Goal: Task Accomplishment & Management: Complete application form

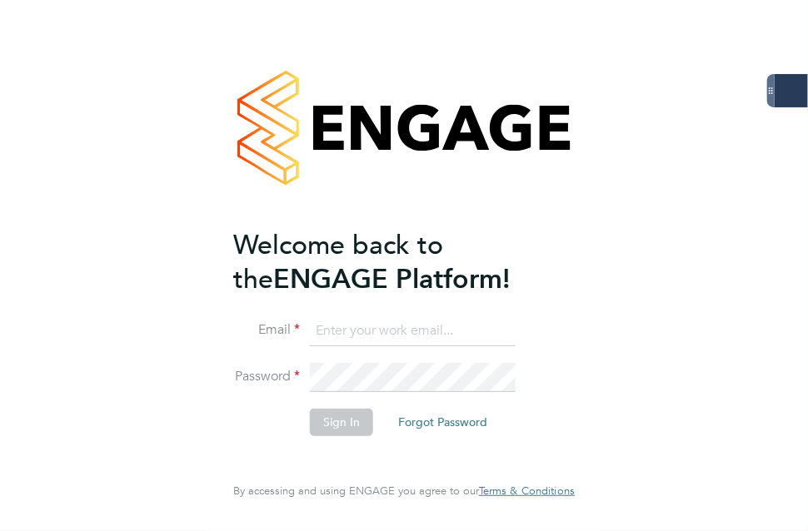
type input "[PERSON_NAME][EMAIL_ADDRESS][PERSON_NAME][DOMAIN_NAME]"
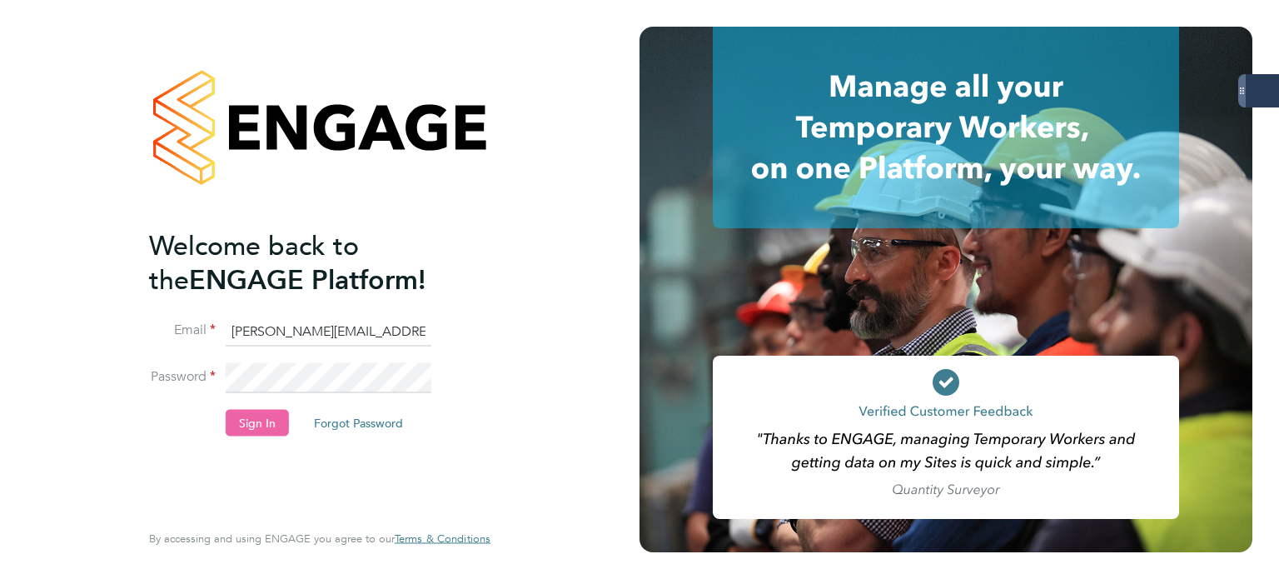
click at [276, 421] on button "Sign In" at bounding box center [257, 422] width 63 height 27
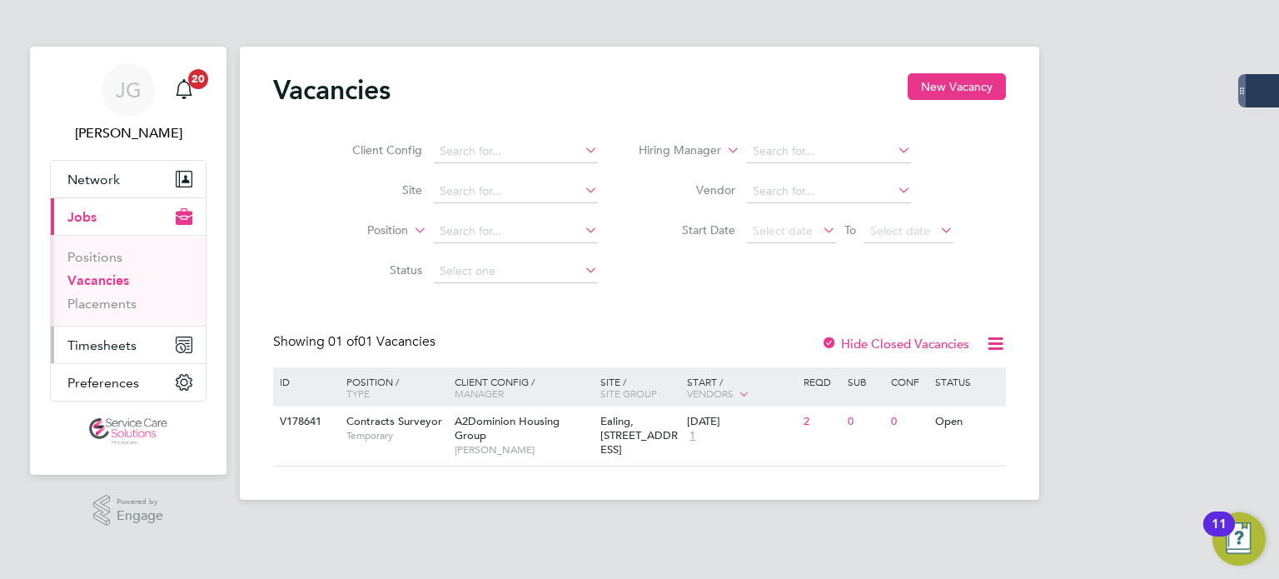
click at [122, 338] on span "Timesheets" at bounding box center [101, 345] width 69 height 16
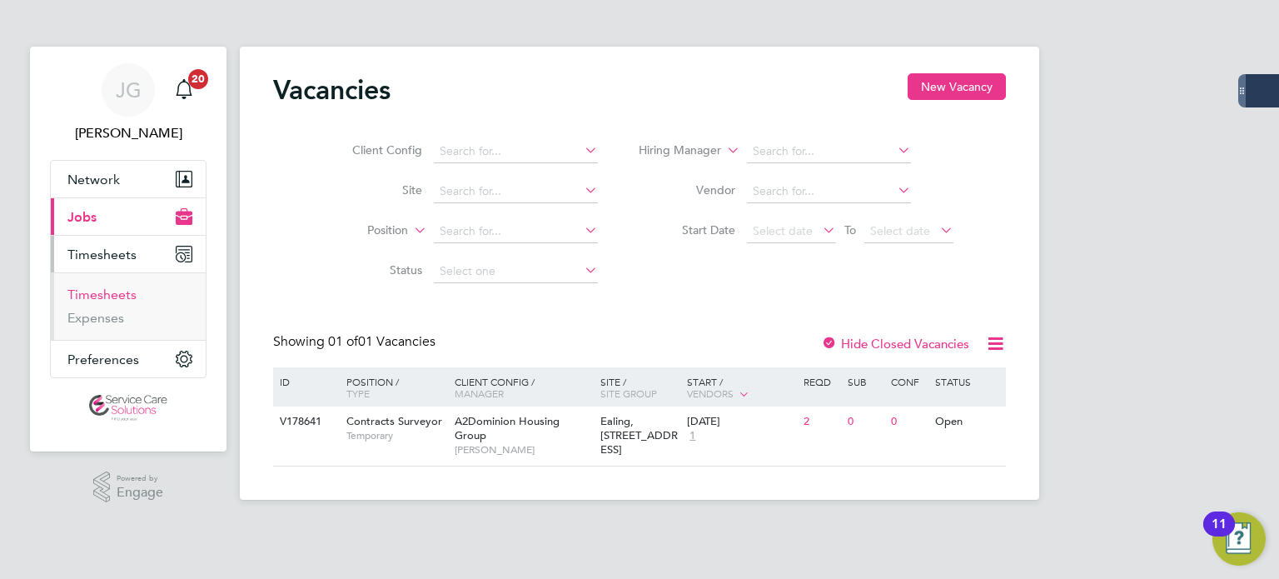
click at [127, 296] on link "Timesheets" at bounding box center [101, 294] width 69 height 16
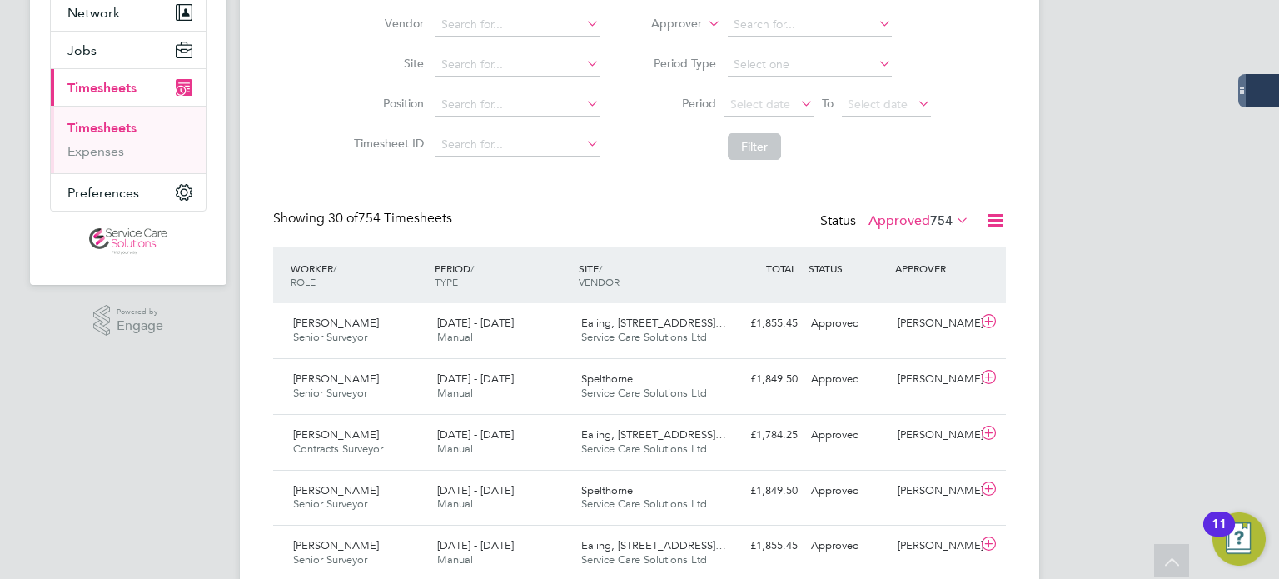
click at [946, 219] on span "754" at bounding box center [941, 220] width 22 height 17
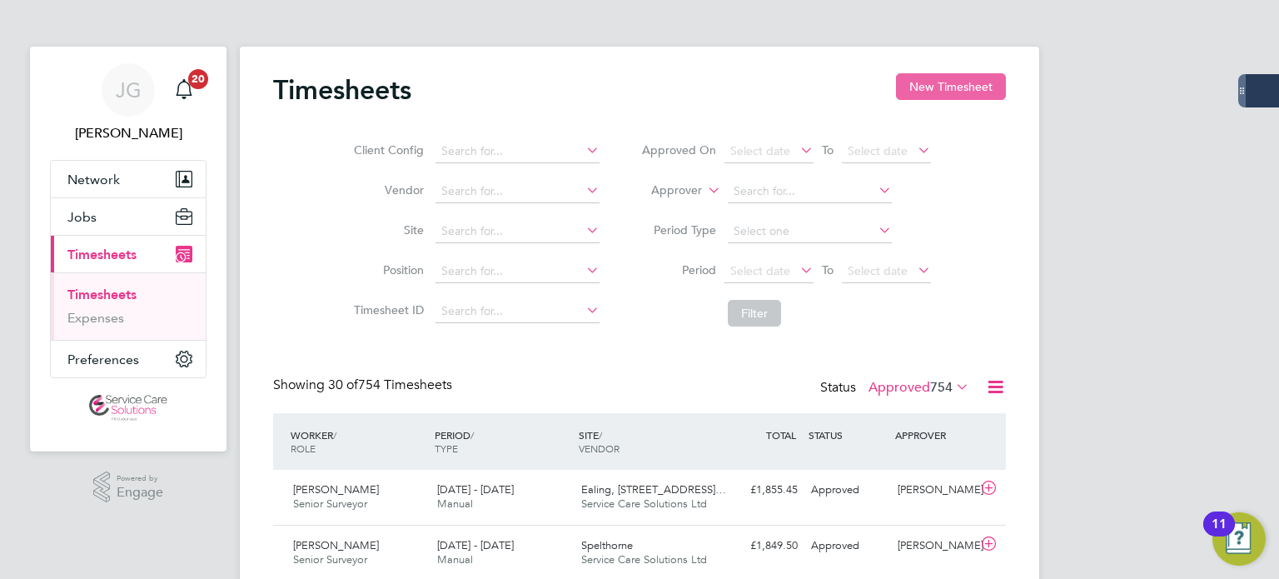
click at [929, 92] on button "New Timesheet" at bounding box center [951, 86] width 110 height 27
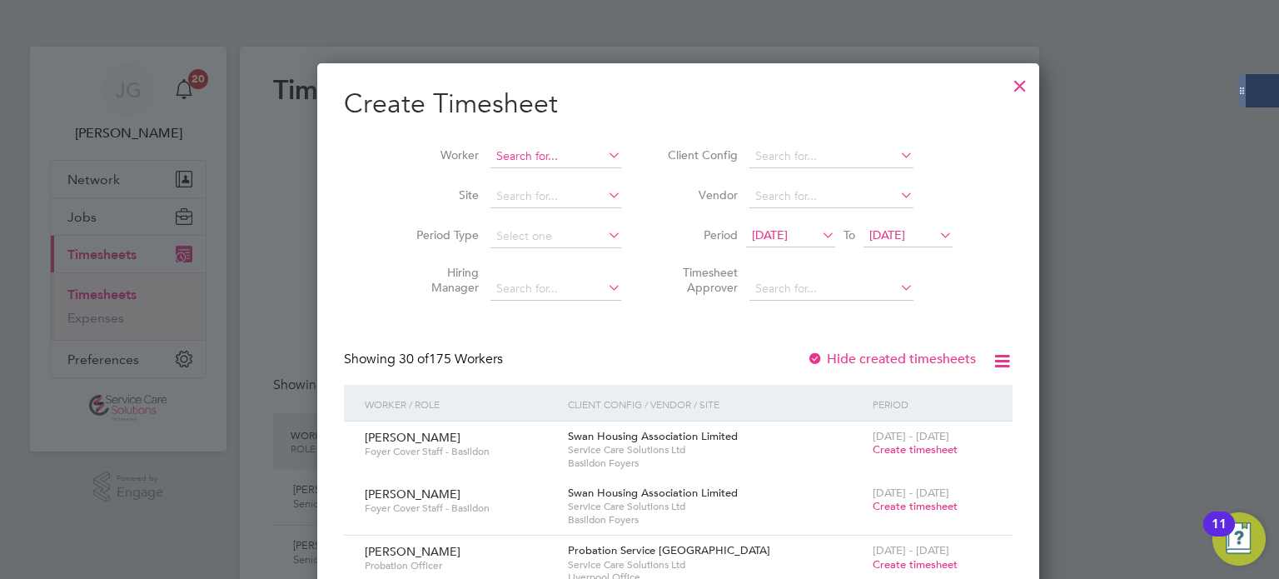
click at [497, 154] on input at bounding box center [556, 156] width 131 height 23
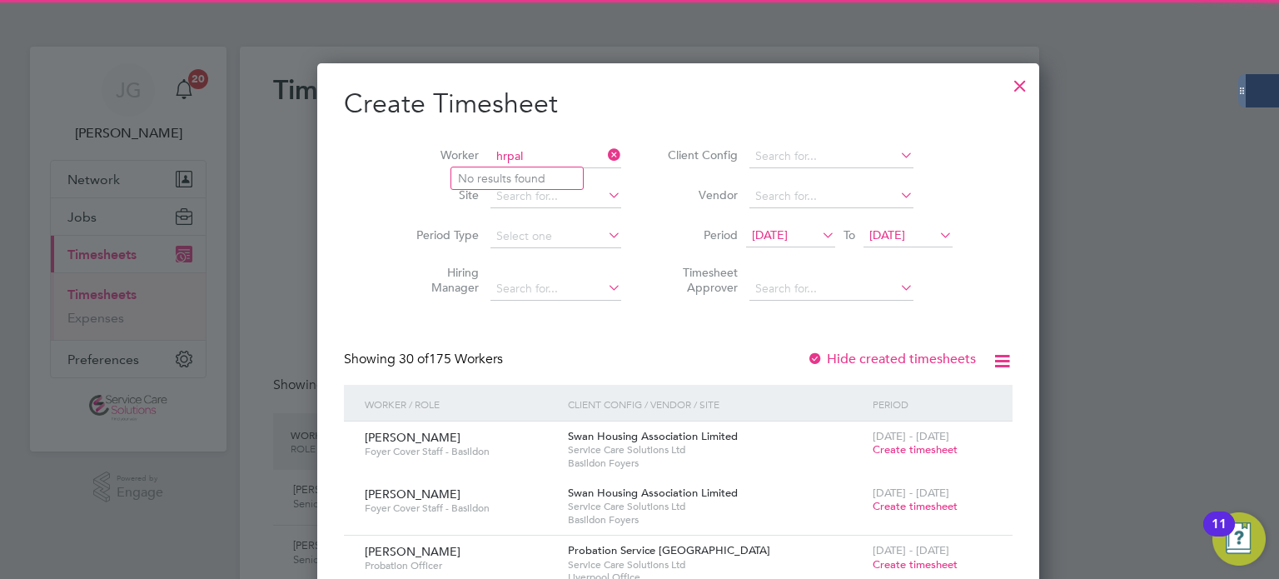
drag, startPoint x: 501, startPoint y: 152, endPoint x: 406, endPoint y: 157, distance: 95.1
click at [406, 157] on li "Worker hrpal" at bounding box center [512, 157] width 259 height 40
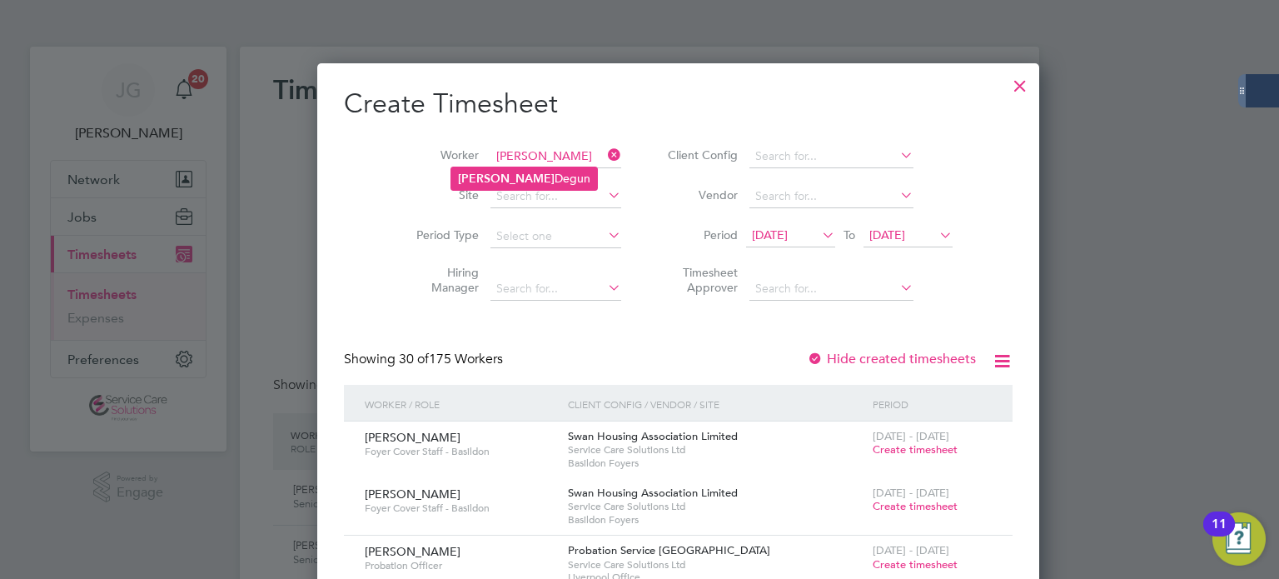
click at [499, 182] on li "[PERSON_NAME]" at bounding box center [524, 178] width 146 height 22
type input "[PERSON_NAME]"
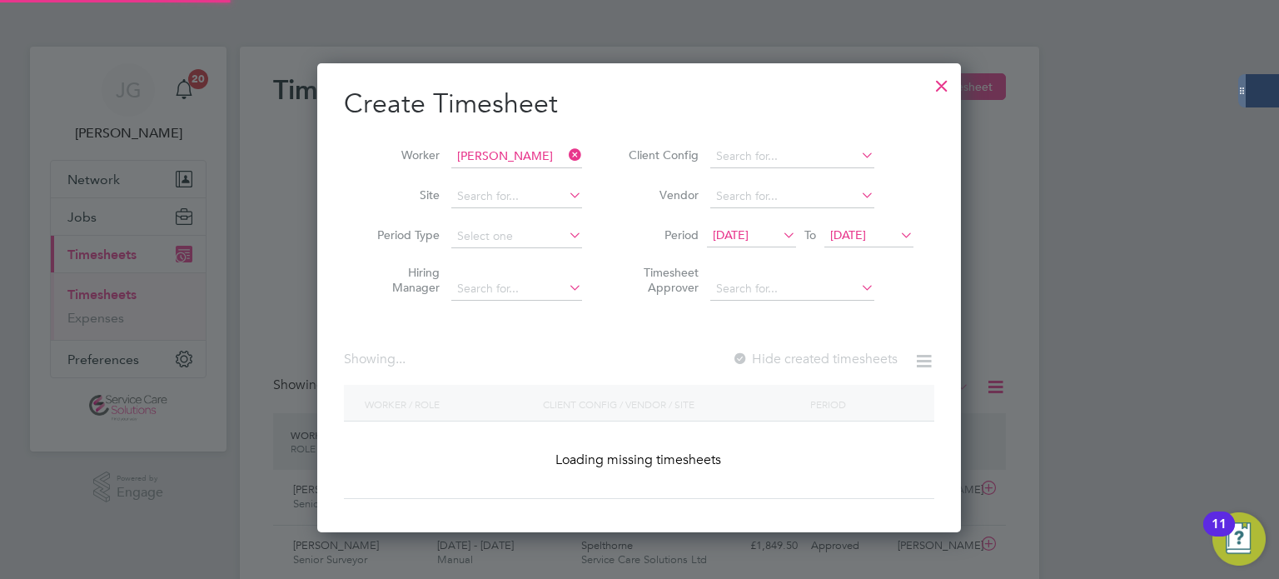
scroll to position [448, 645]
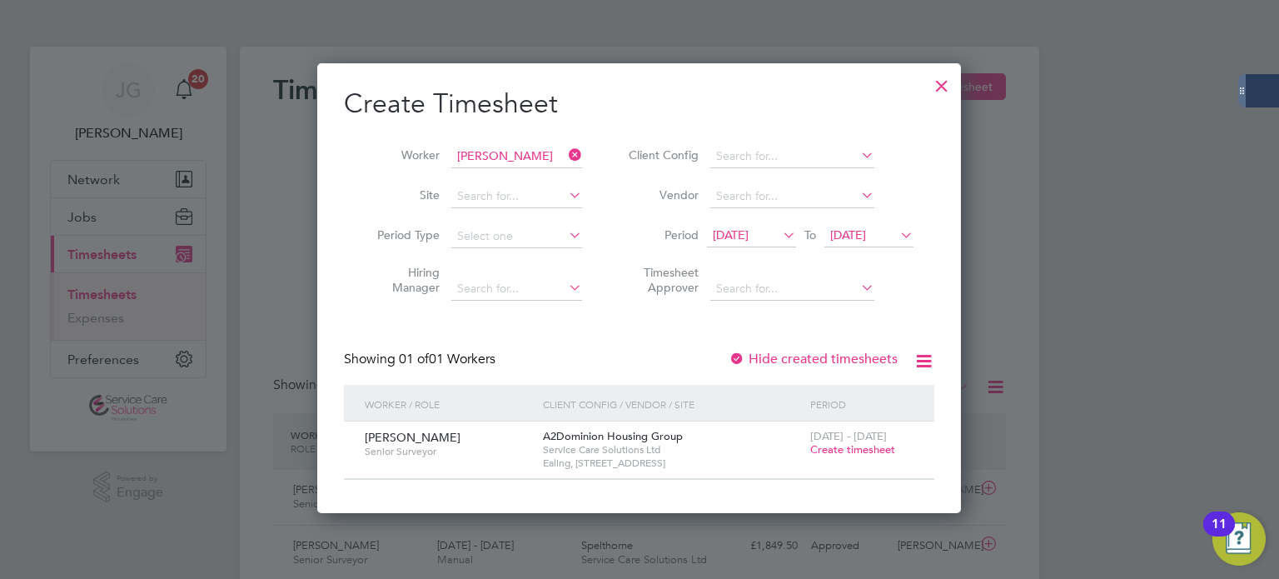
click at [863, 449] on span "Create timesheet" at bounding box center [852, 449] width 85 height 14
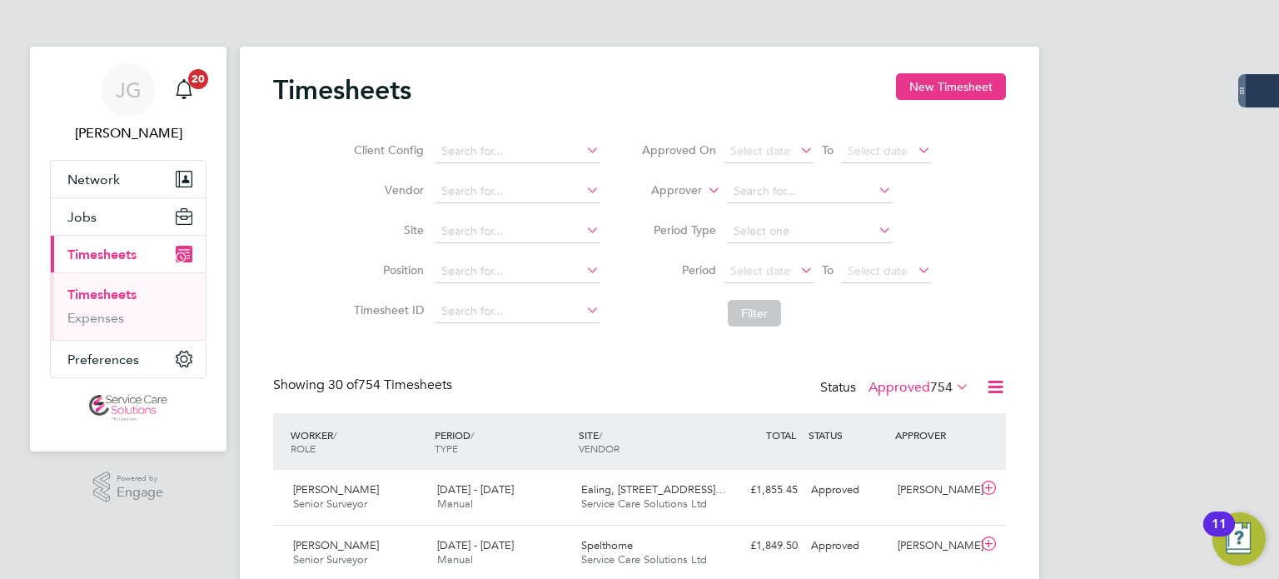
scroll to position [42, 145]
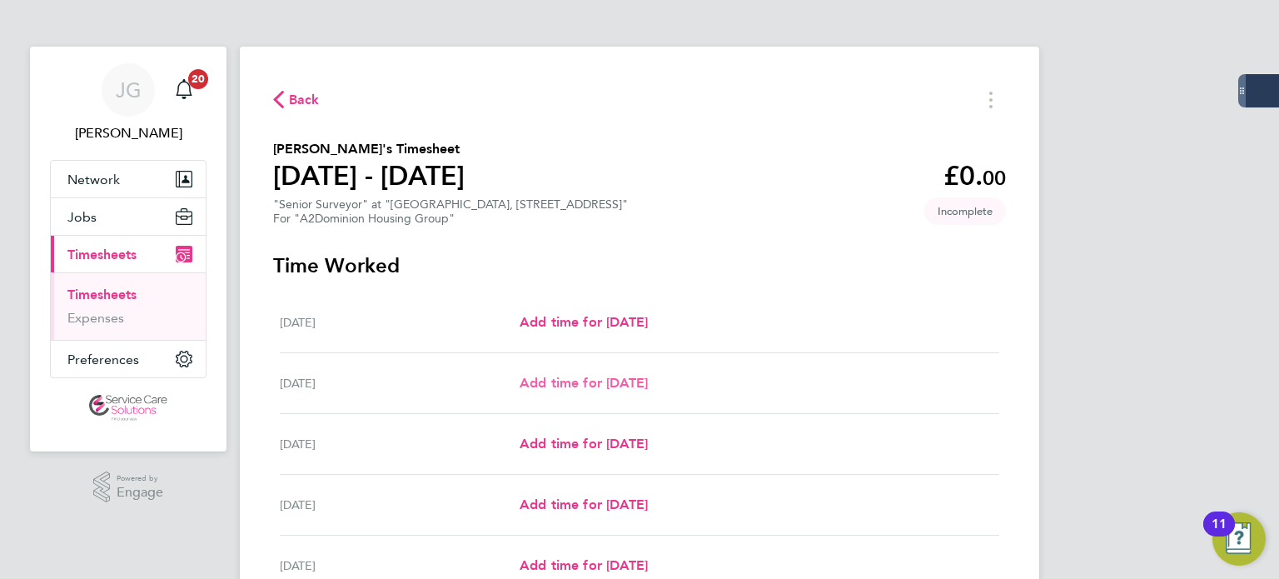
click at [631, 389] on span "Add time for [DATE]" at bounding box center [584, 383] width 128 height 16
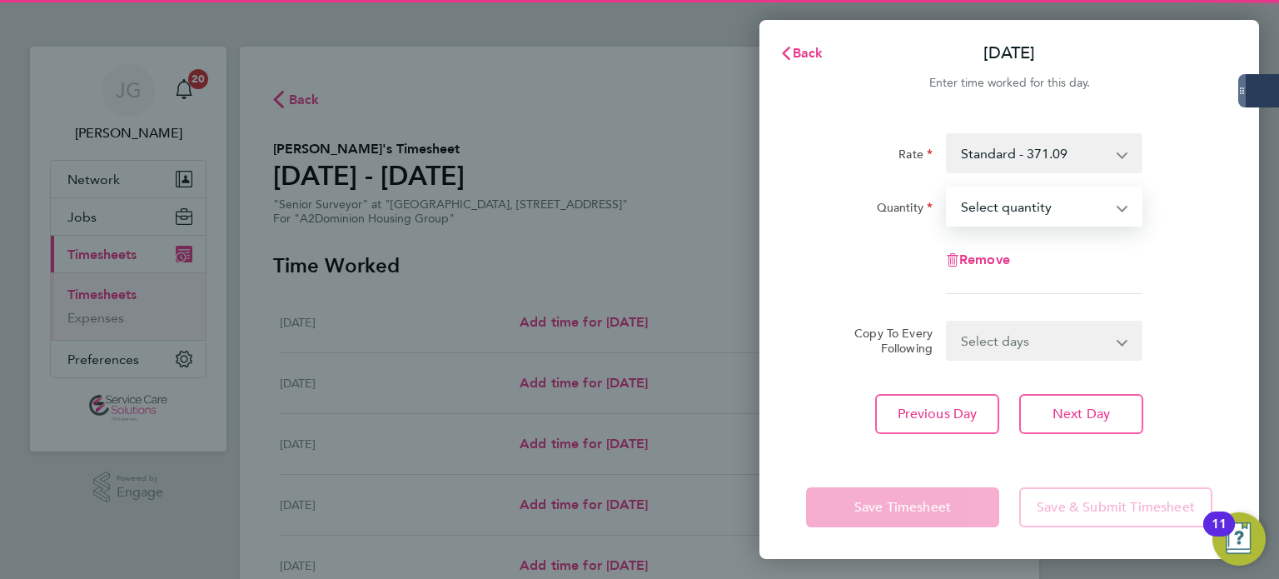
click at [1049, 207] on select "Select quantity 0.5 1" at bounding box center [1034, 206] width 173 height 37
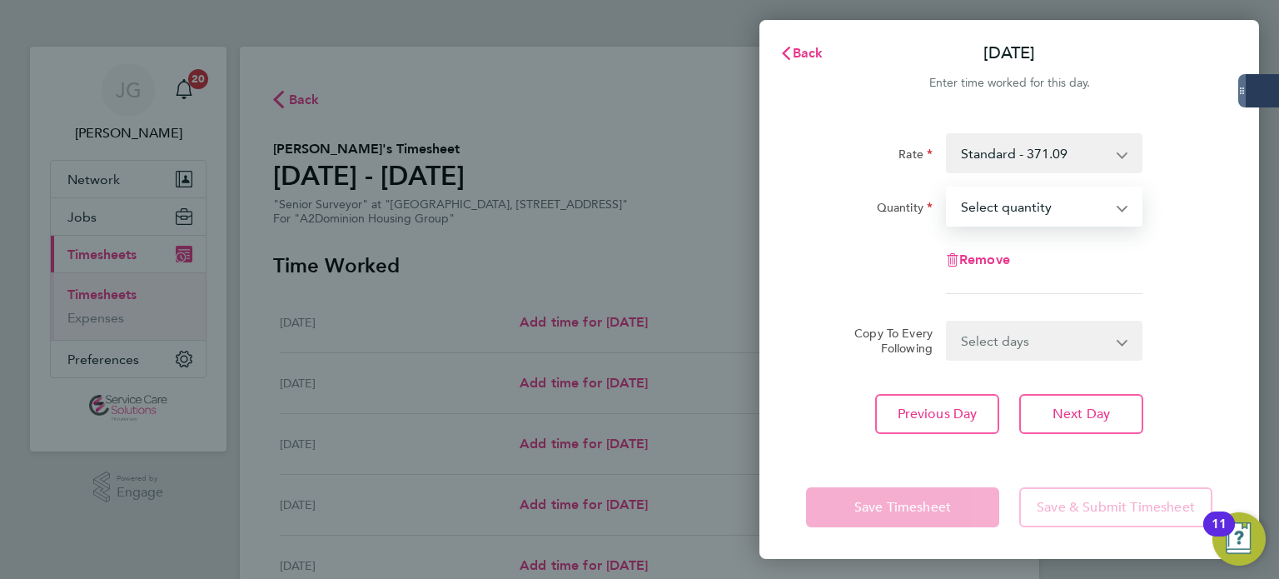
select select "1"
click at [948, 188] on select "Select quantity 0.5 1" at bounding box center [1034, 206] width 173 height 37
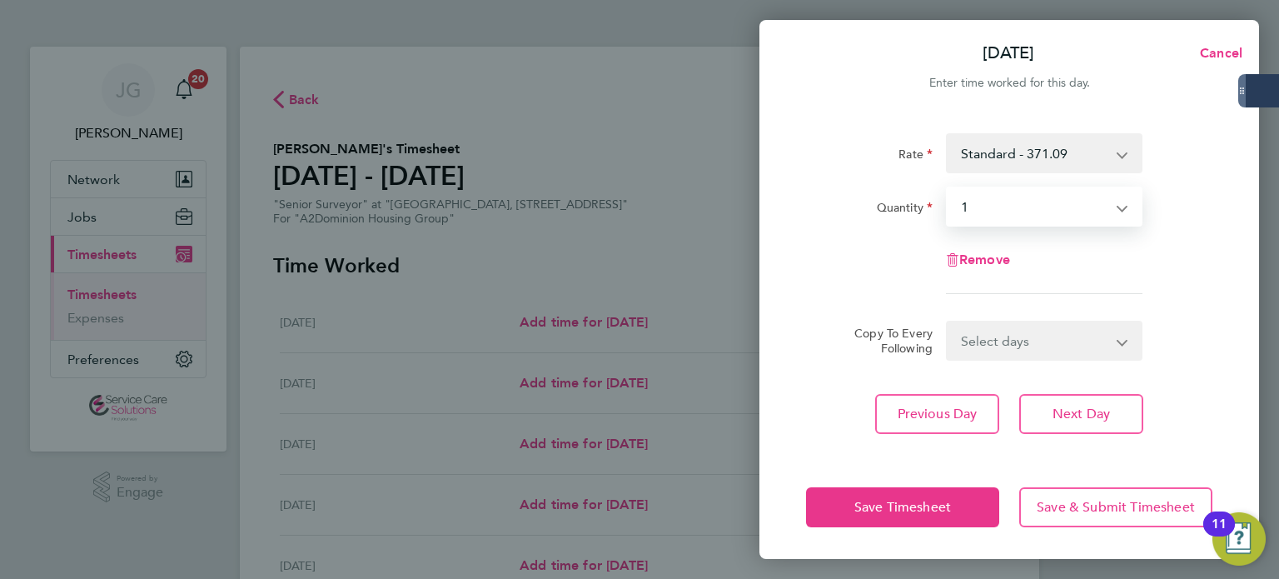
click at [1007, 346] on select "Select days Day Weekday (Mon-Fri) Weekend (Sat-Sun) [DATE] [DATE] [DATE] [DATE]…" at bounding box center [1035, 340] width 175 height 37
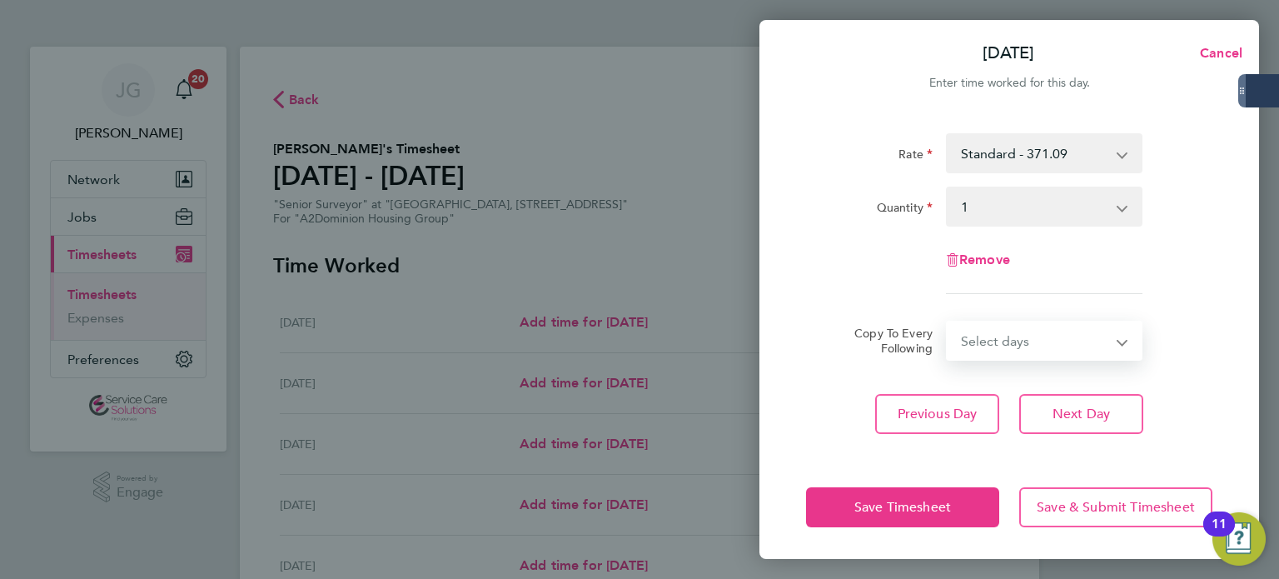
select select "WEEKDAY"
click at [948, 322] on select "Select days Day Weekday (Mon-Fri) Weekend (Sat-Sun) [DATE] [DATE] [DATE] [DATE]…" at bounding box center [1035, 340] width 175 height 37
select select "[DATE]"
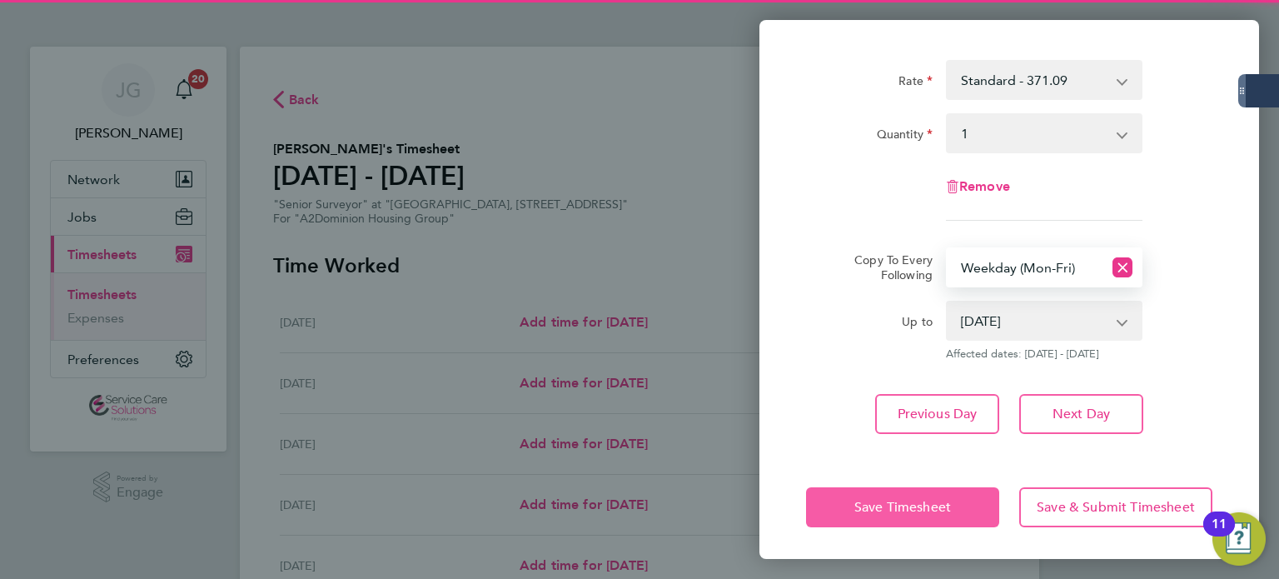
click at [974, 496] on button "Save Timesheet" at bounding box center [902, 507] width 193 height 40
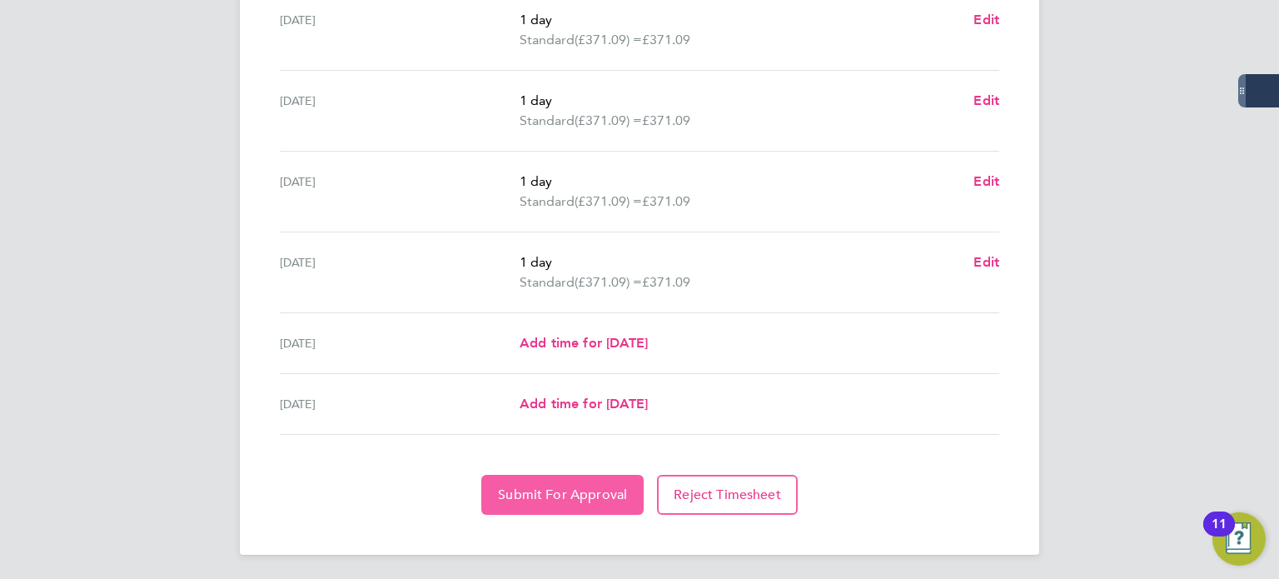
click at [592, 486] on span "Submit For Approval" at bounding box center [562, 494] width 129 height 17
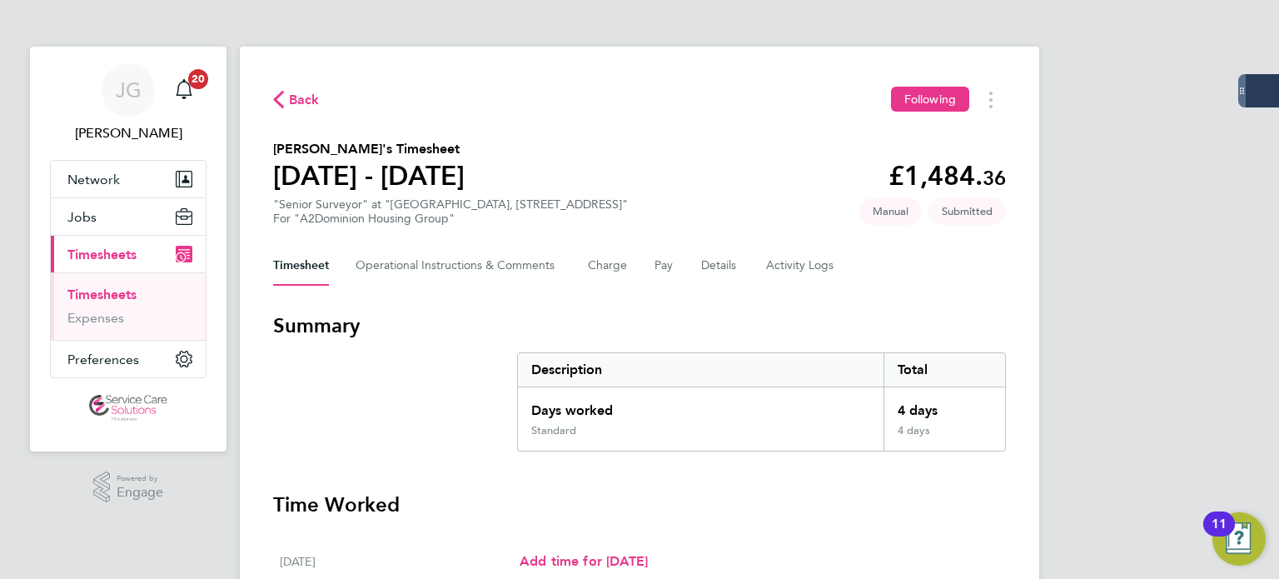
click at [123, 296] on link "Timesheets" at bounding box center [101, 294] width 69 height 16
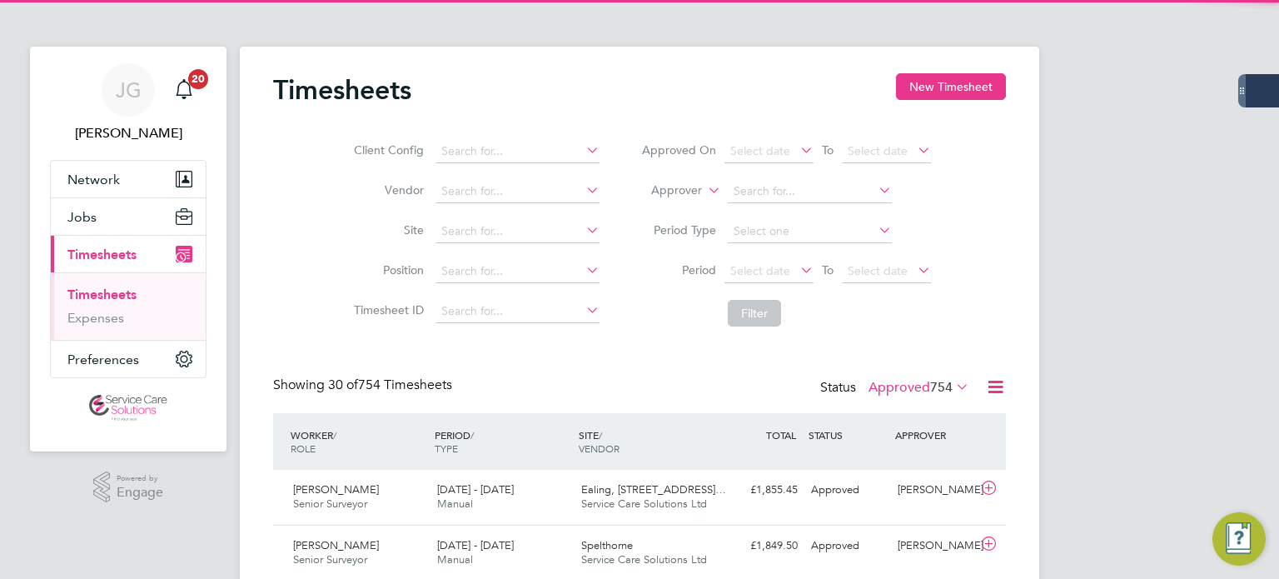
scroll to position [42, 145]
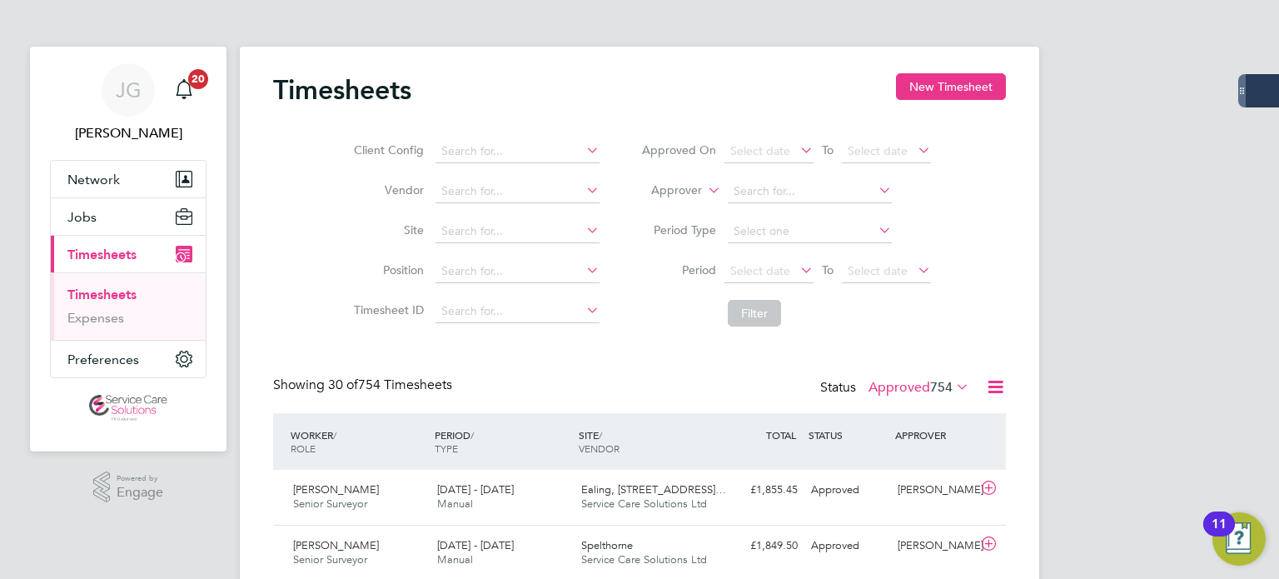
drag, startPoint x: 926, startPoint y: 79, endPoint x: 864, endPoint y: 96, distance: 64.6
click at [925, 81] on button "New Timesheet" at bounding box center [951, 86] width 110 height 27
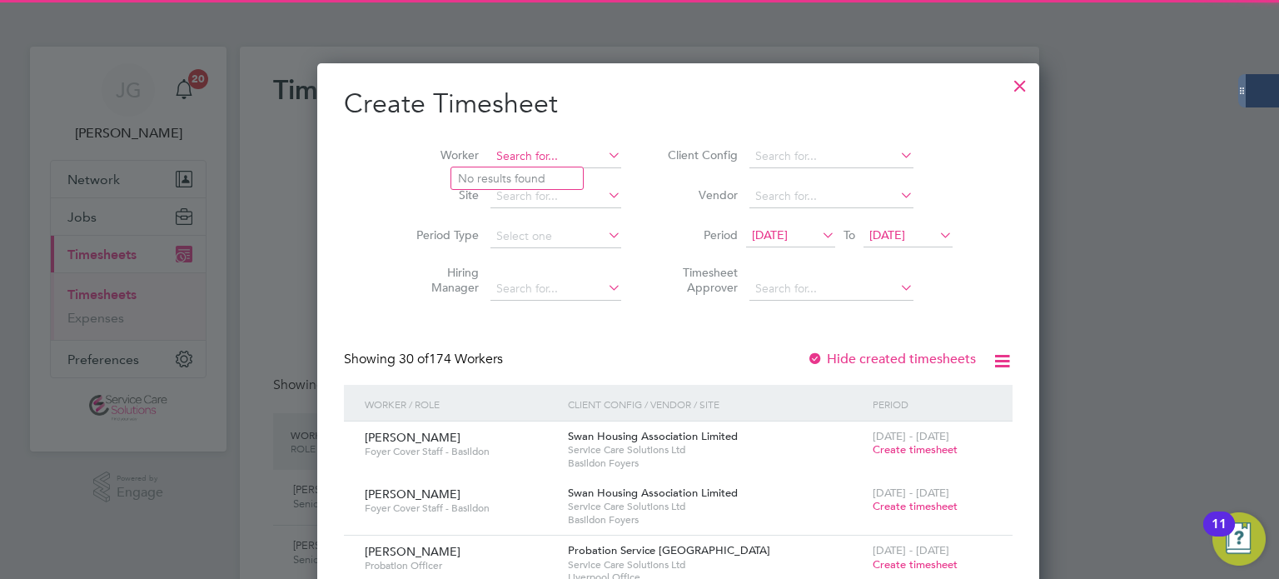
click at [493, 149] on input at bounding box center [556, 156] width 131 height 23
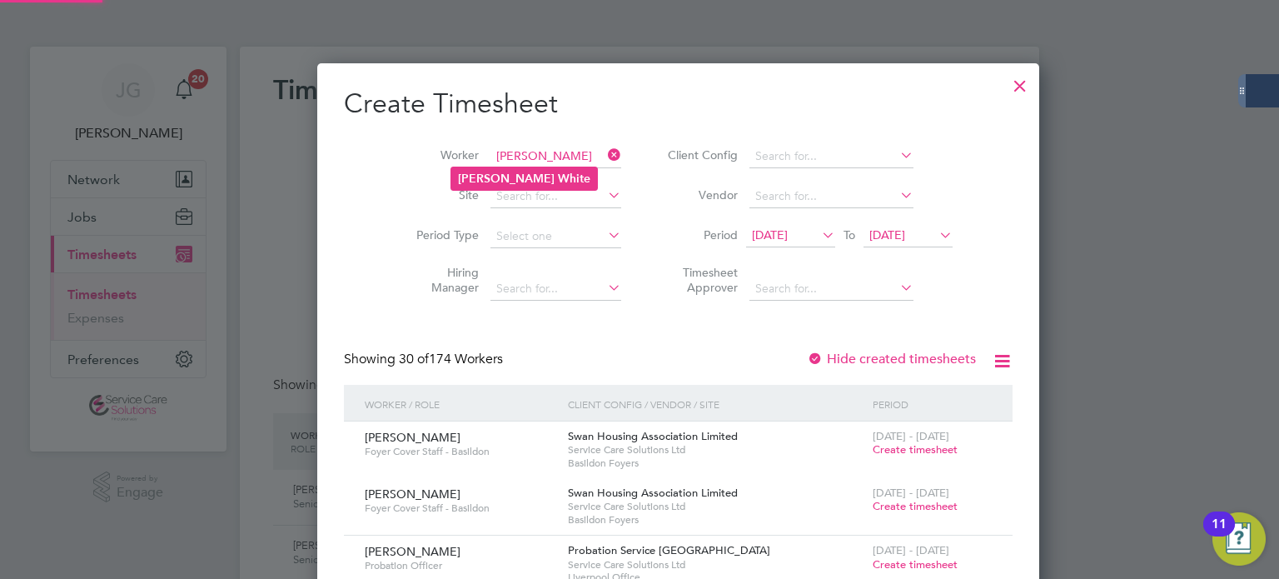
click at [558, 172] on b "White" at bounding box center [574, 179] width 32 height 14
type input "[PERSON_NAME]"
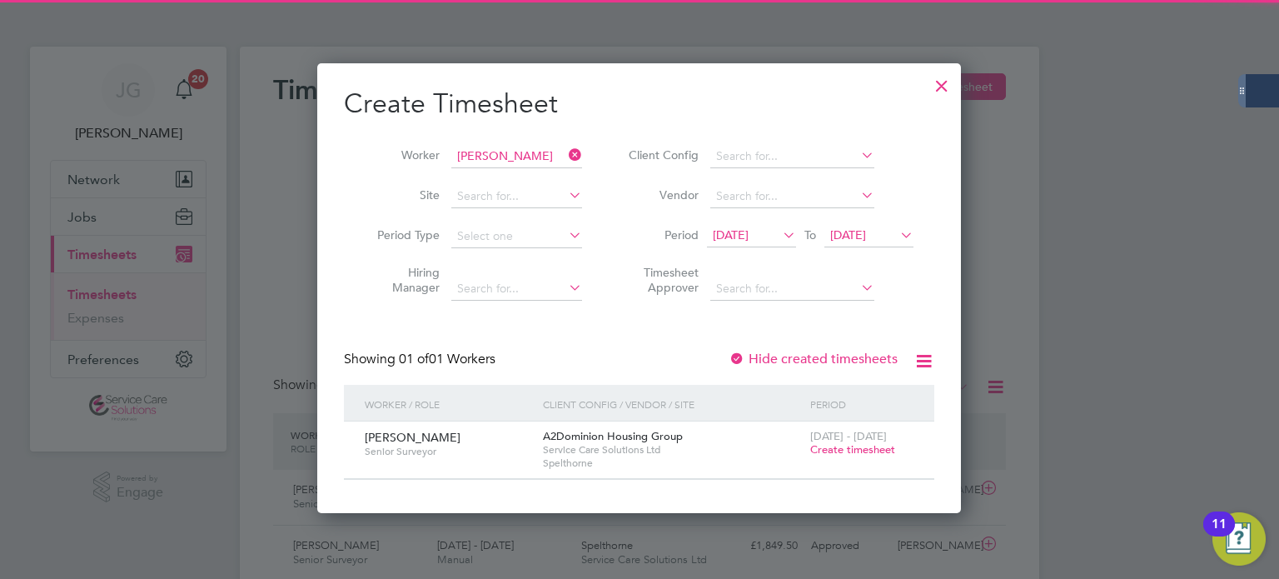
click at [864, 456] on div "[DATE] - [DATE] Create timesheet" at bounding box center [862, 443] width 112 height 45
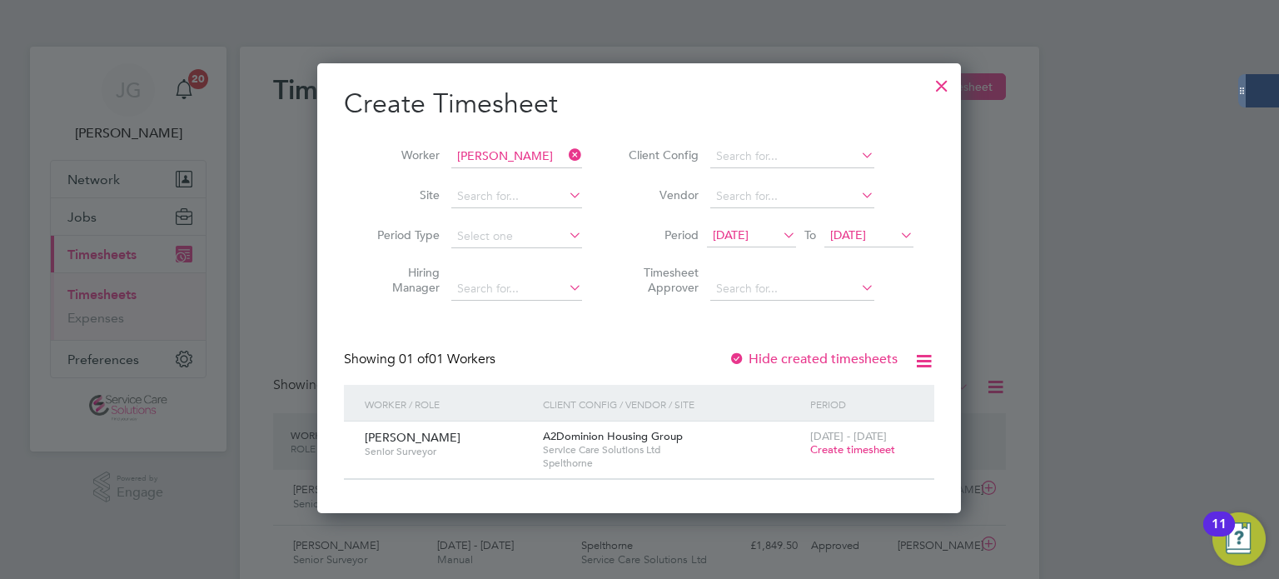
click at [864, 449] on span "Create timesheet" at bounding box center [852, 449] width 85 height 14
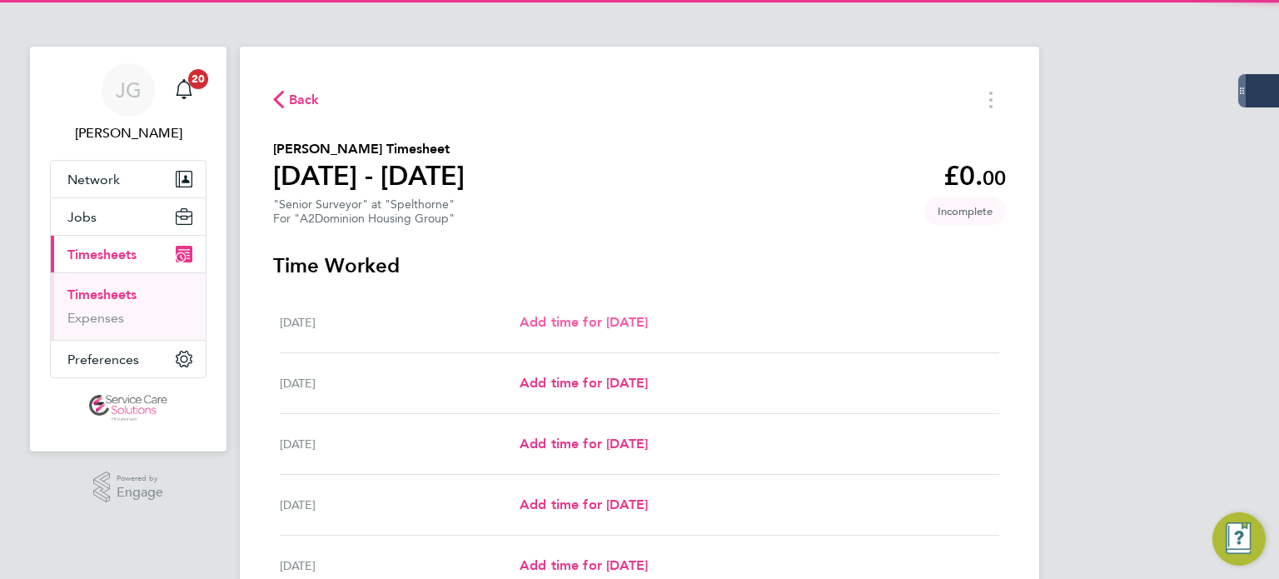
click at [648, 323] on span "Add time for [DATE]" at bounding box center [584, 322] width 128 height 16
select select "30"
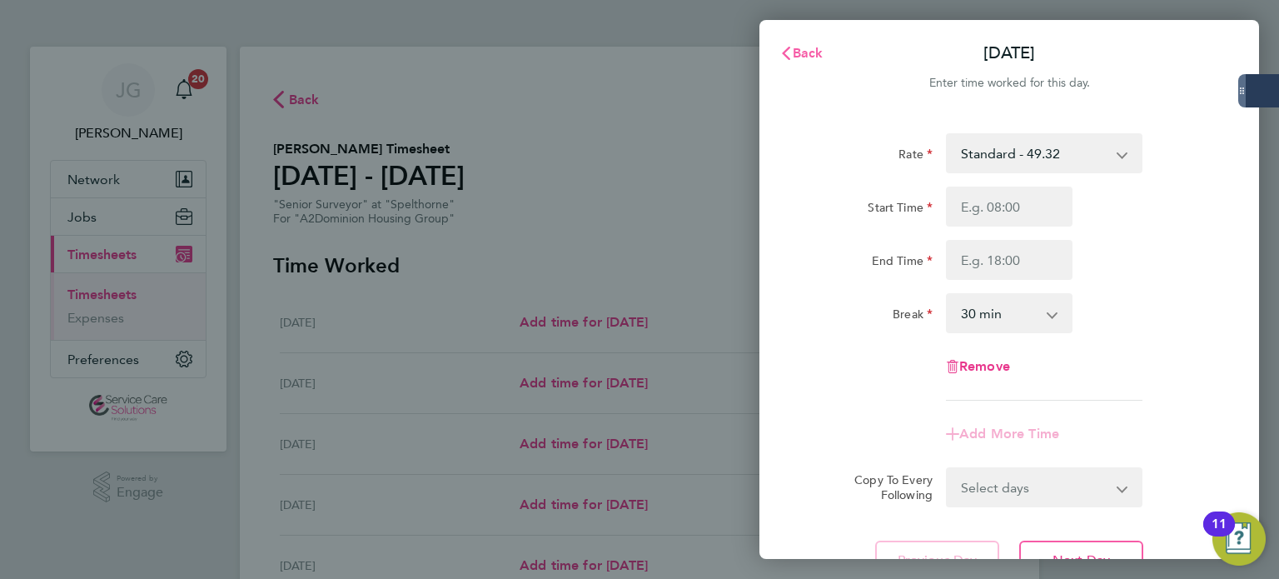
click at [819, 57] on span "Back" at bounding box center [808, 53] width 31 height 16
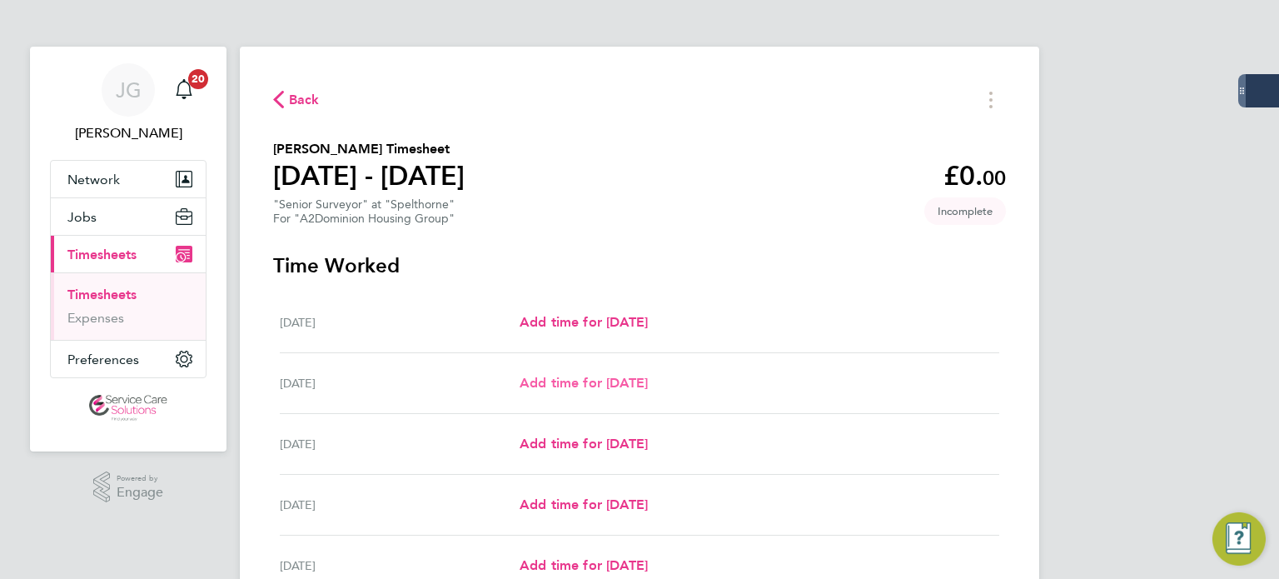
click at [589, 379] on span "Add time for [DATE]" at bounding box center [584, 383] width 128 height 16
select select "30"
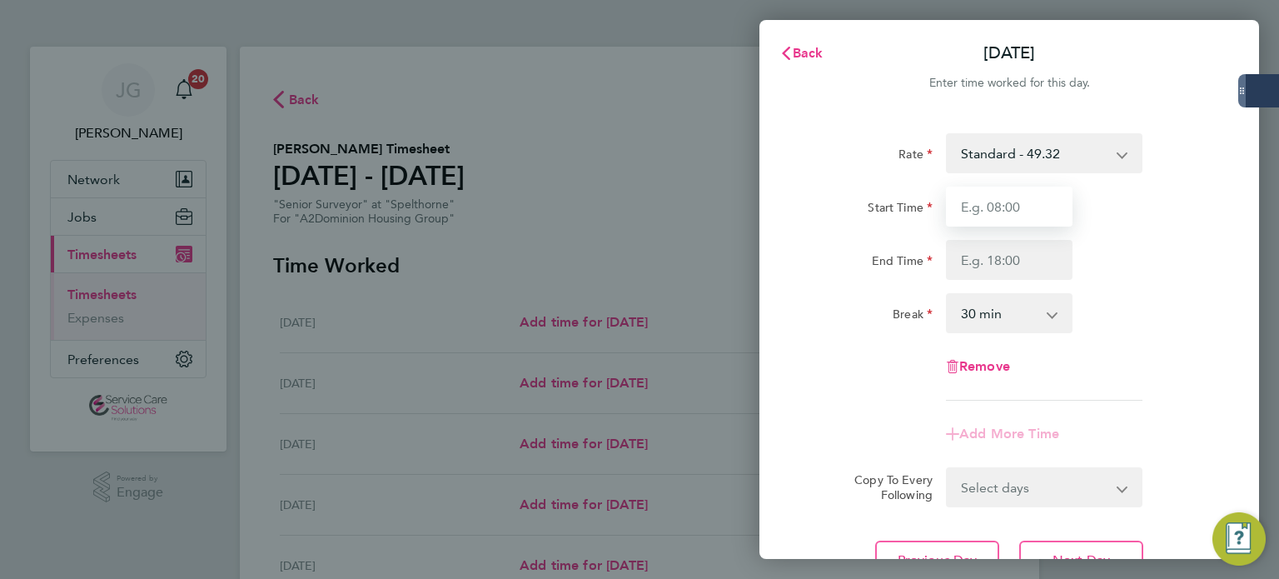
drag, startPoint x: 1026, startPoint y: 212, endPoint x: 1033, endPoint y: 206, distance: 8.9
click at [1026, 212] on input "Start Time" at bounding box center [1009, 207] width 127 height 40
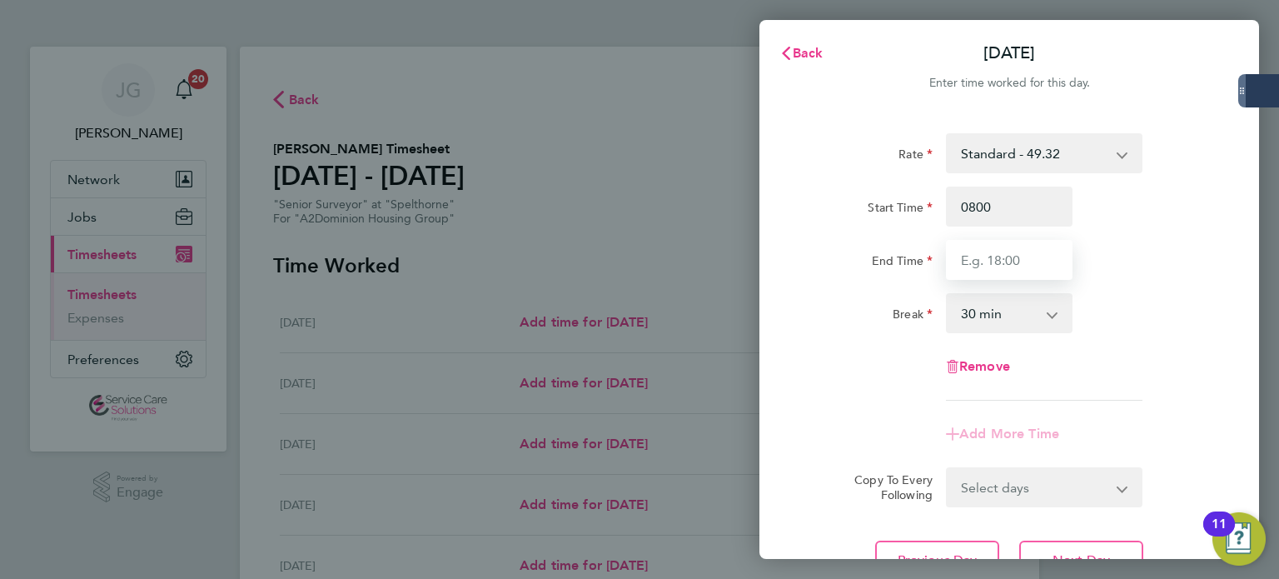
type input "08:00"
type input "1"
type input "16:30"
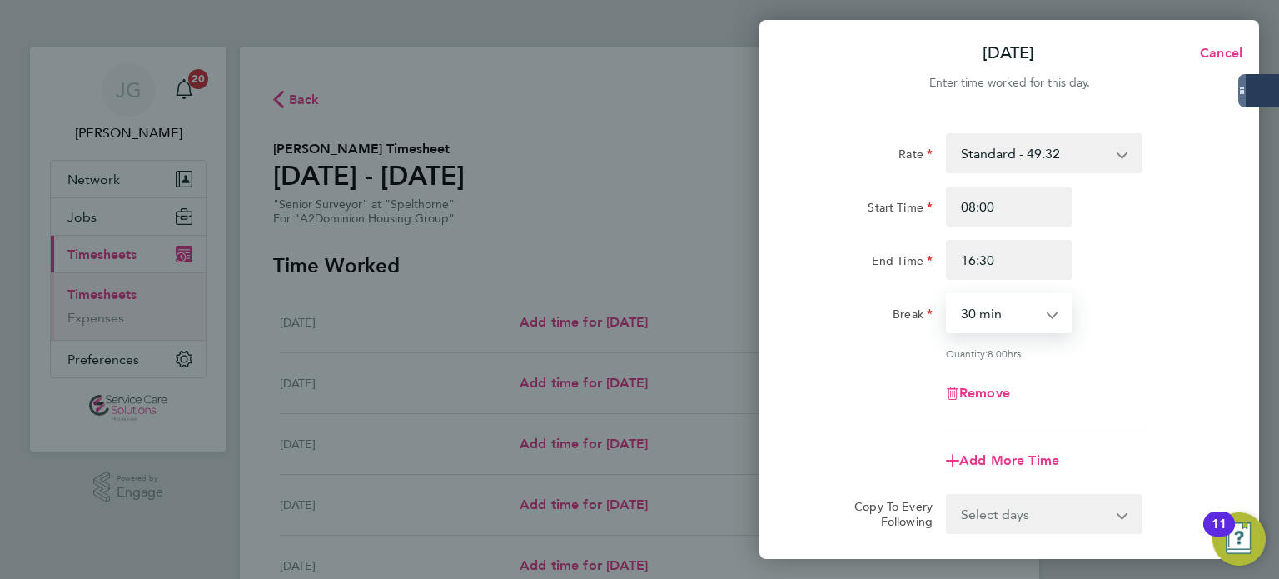
drag, startPoint x: 1024, startPoint y: 316, endPoint x: 1023, endPoint y: 329, distance: 12.6
click at [1024, 316] on select "0 min 15 min 30 min 45 min 60 min 75 min 90 min" at bounding box center [999, 313] width 103 height 37
select select "60"
click at [948, 295] on select "0 min 15 min 30 min 45 min 60 min 75 min 90 min" at bounding box center [999, 313] width 103 height 37
click at [1134, 339] on div "Rate Standard - 49.32 Start Time 08:00 End Time 16:30 Break 0 min 15 min 30 min…" at bounding box center [1009, 280] width 406 height 294
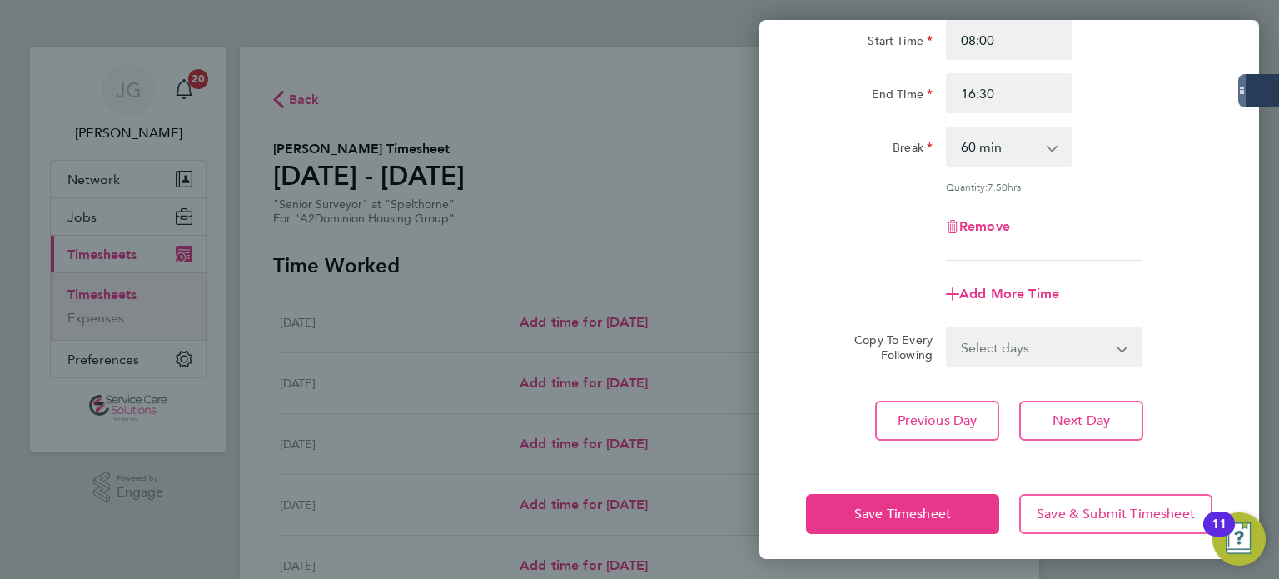
drag, startPoint x: 1003, startPoint y: 347, endPoint x: 1003, endPoint y: 366, distance: 18.3
click at [1003, 347] on select "Select days Day Weekday (Mon-Fri) Weekend (Sat-Sun) [DATE] [DATE] [DATE] [DATE]…" at bounding box center [1035, 347] width 175 height 37
click at [1012, 353] on select "Select days Day Weekday (Mon-Fri) Weekend (Sat-Sun) [DATE] [DATE] [DATE] [DATE]…" at bounding box center [1035, 347] width 175 height 37
select select "WEEKDAY"
click at [948, 329] on select "Select days Day Weekday (Mon-Fri) Weekend (Sat-Sun) [DATE] [DATE] [DATE] [DATE]…" at bounding box center [1035, 347] width 175 height 37
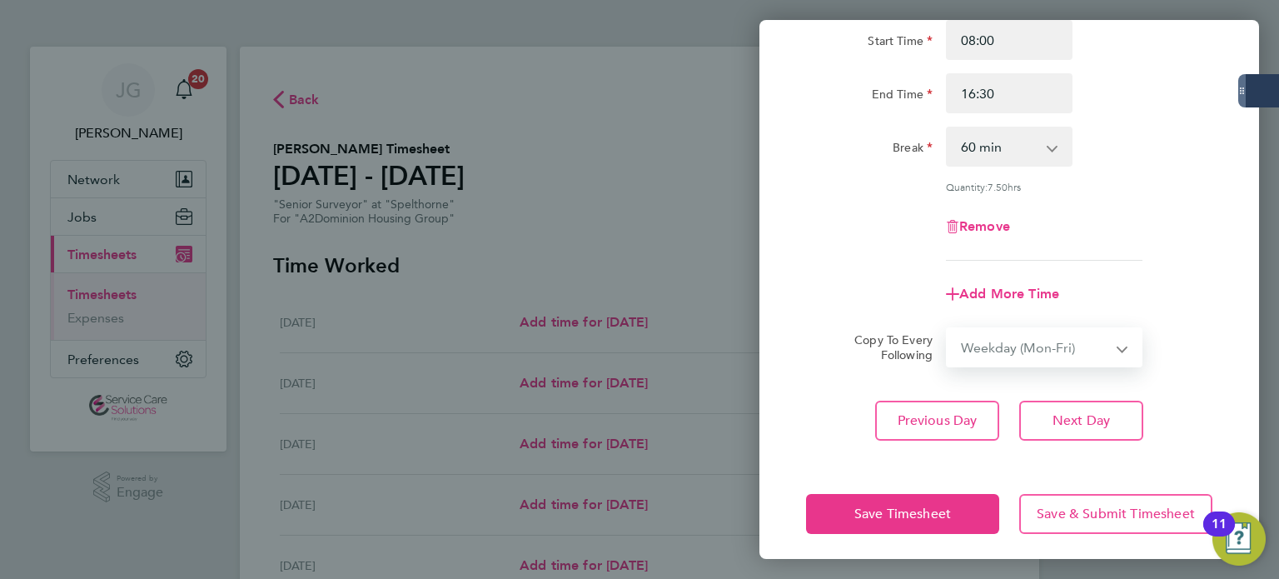
select select "[DATE]"
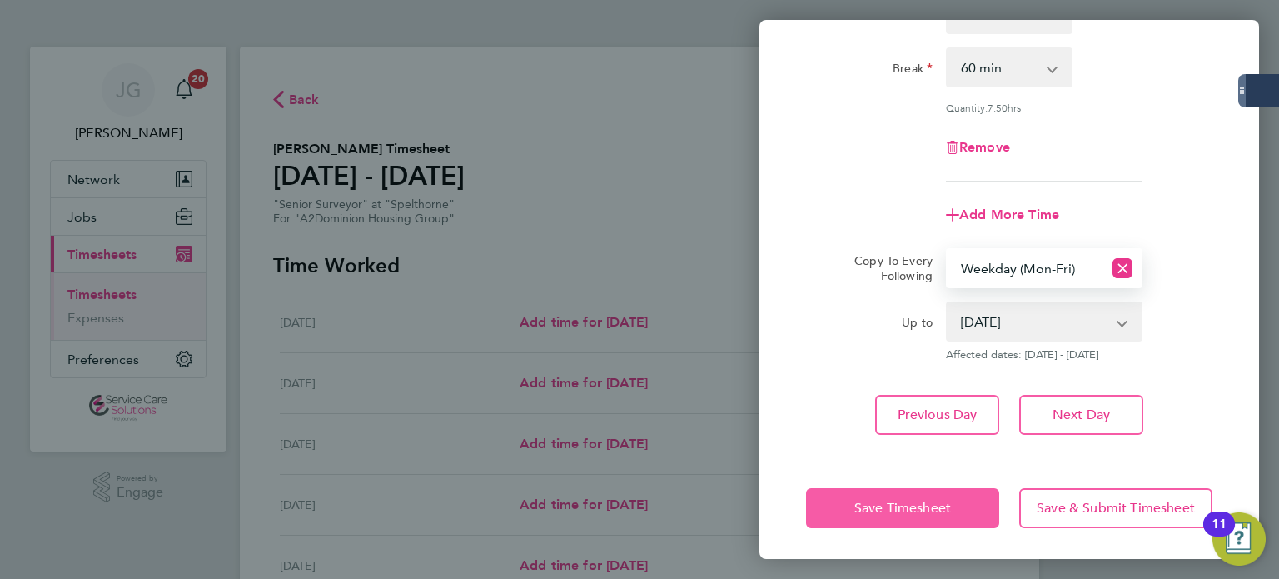
click at [939, 494] on button "Save Timesheet" at bounding box center [902, 508] width 193 height 40
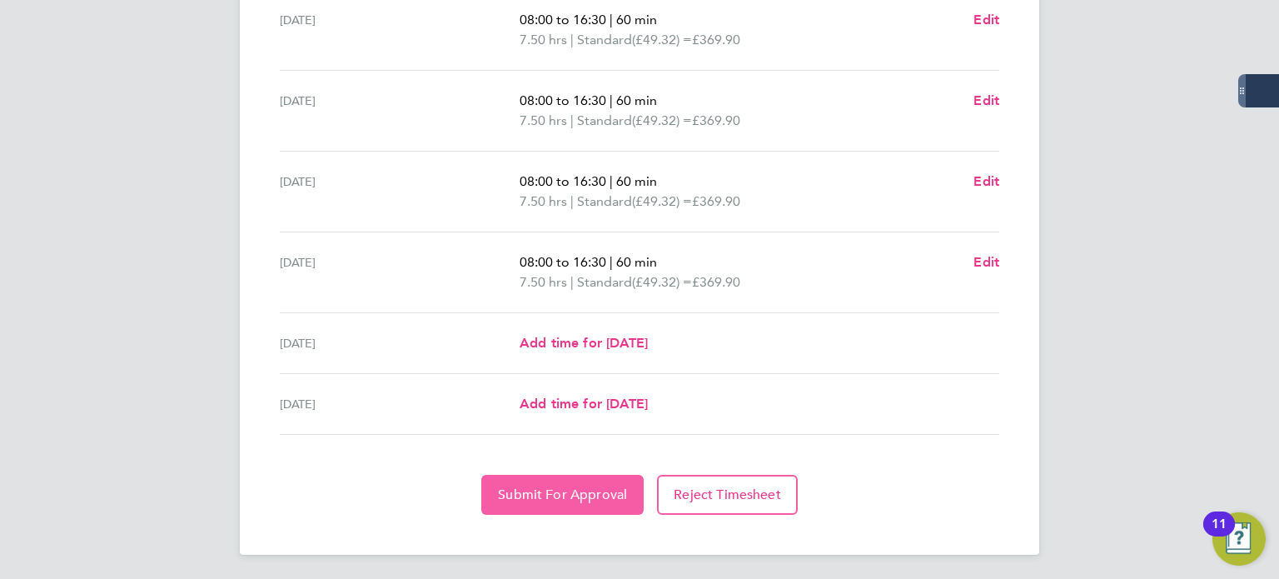
click at [571, 496] on span "Submit For Approval" at bounding box center [562, 494] width 129 height 17
